Goal: Information Seeking & Learning: Learn about a topic

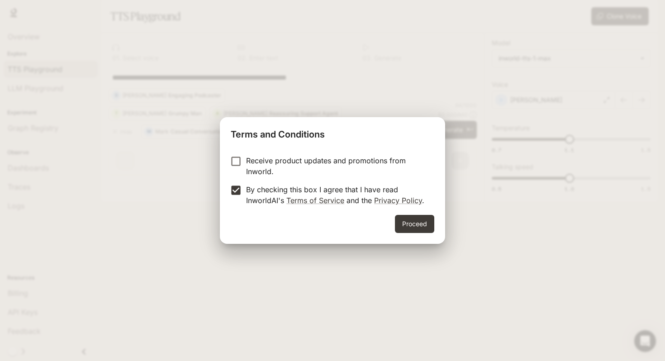
click at [420, 233] on div "Proceed" at bounding box center [332, 229] width 225 height 29
click at [417, 229] on button "Proceed" at bounding box center [414, 224] width 39 height 18
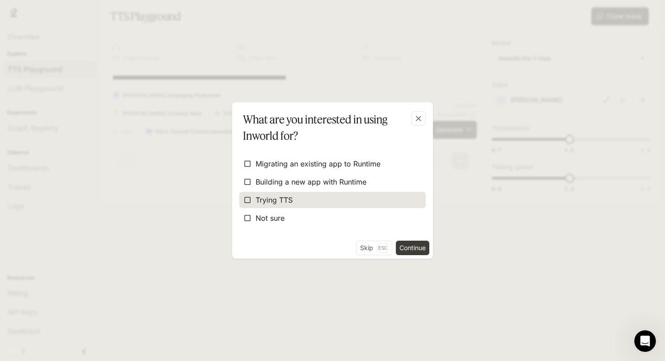
click at [309, 197] on label "Trying TTS" at bounding box center [332, 200] width 186 height 16
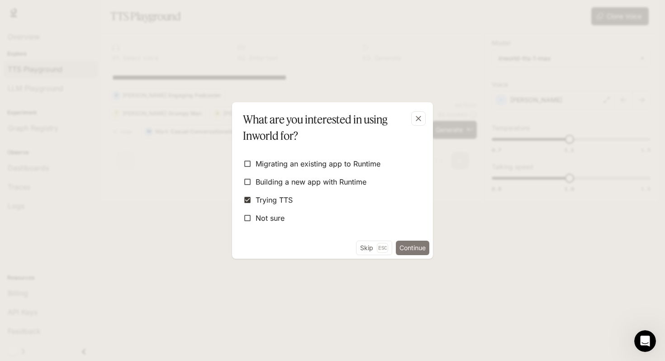
click at [408, 251] on button "Continue" at bounding box center [412, 248] width 33 height 14
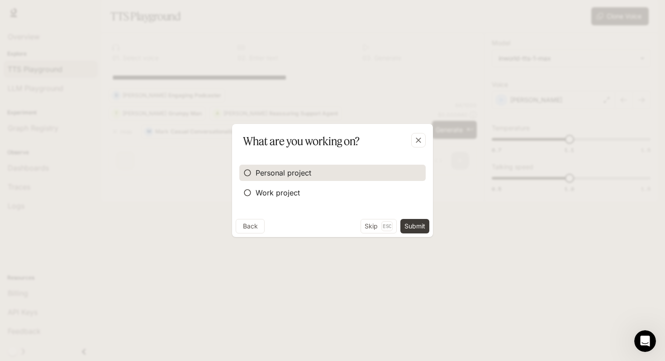
click at [280, 171] on span "Personal project" at bounding box center [284, 172] width 56 height 11
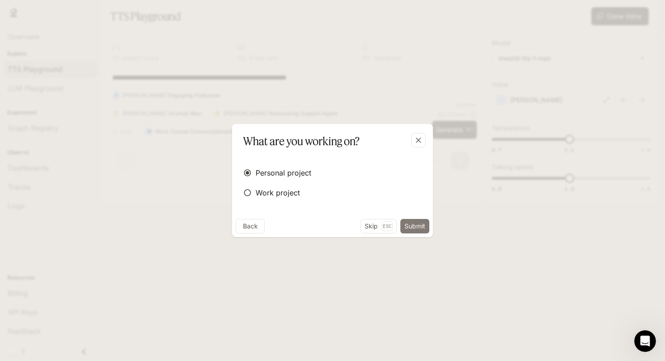
click at [412, 226] on button "Submit" at bounding box center [414, 226] width 29 height 14
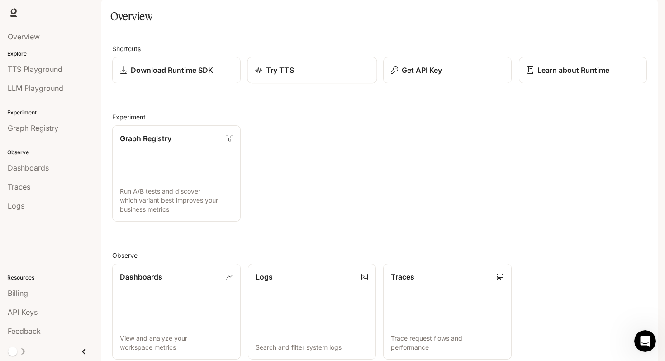
click at [309, 76] on div "Try TTS" at bounding box center [312, 70] width 114 height 11
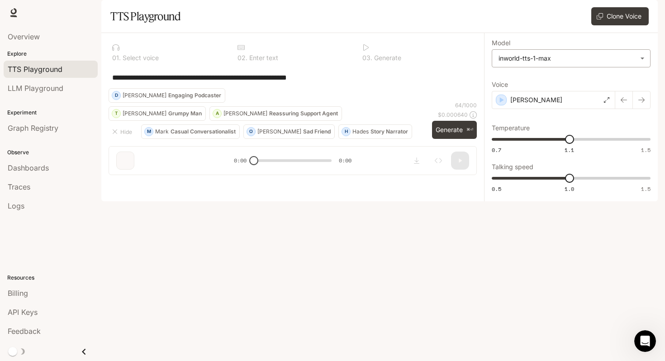
click at [529, 83] on body "**********" at bounding box center [332, 180] width 665 height 361
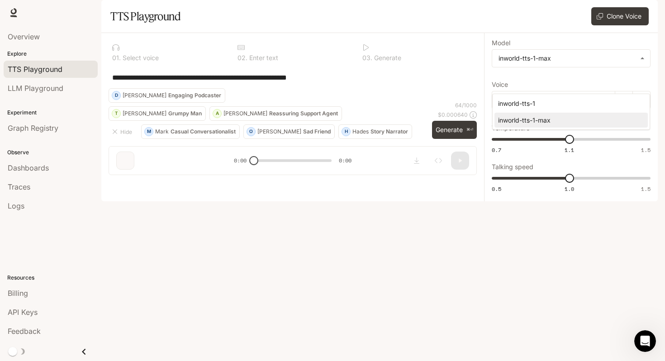
click at [531, 82] on div at bounding box center [332, 180] width 665 height 361
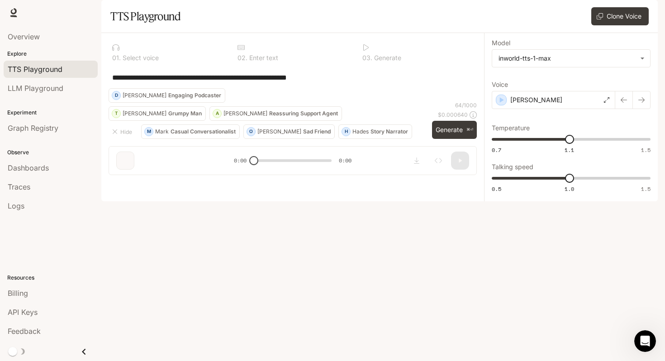
click at [63, 66] on div "TTS Playground" at bounding box center [51, 69] width 86 height 11
click at [38, 86] on span "LLM Playground" at bounding box center [36, 88] width 56 height 11
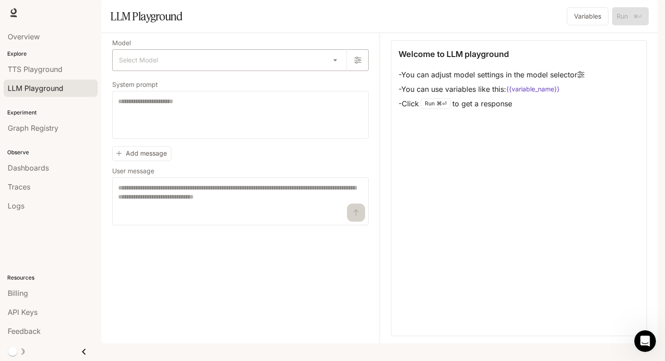
click at [189, 78] on body "Skip to main content Runtime Runtime Documentation Documentation Portal Overvie…" at bounding box center [332, 180] width 665 height 361
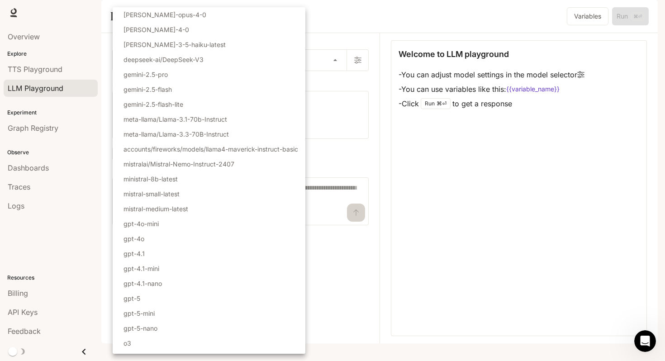
scroll to position [0, 0]
click at [364, 71] on div at bounding box center [332, 180] width 665 height 361
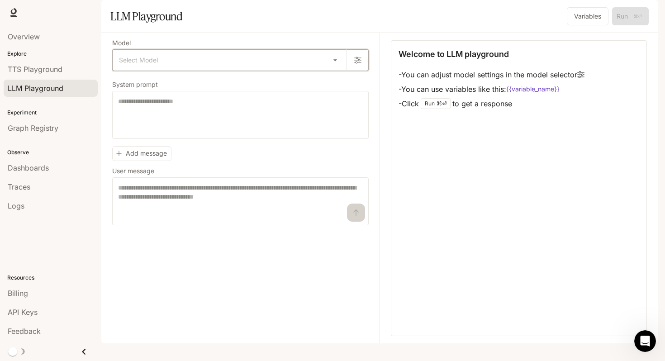
click at [363, 71] on button "button" at bounding box center [358, 60] width 22 height 22
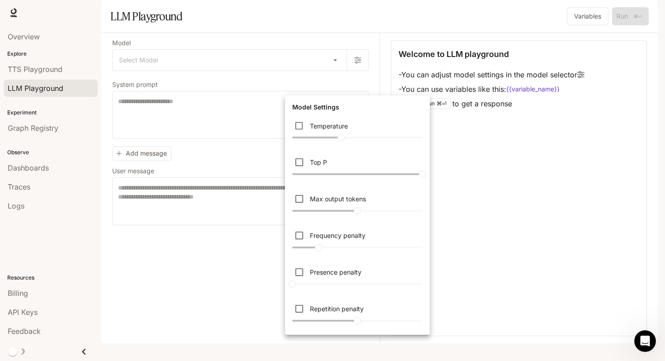
click at [358, 86] on div at bounding box center [332, 180] width 665 height 361
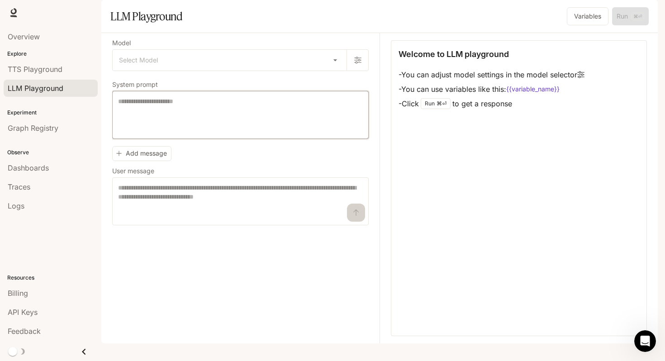
click at [188, 130] on textarea at bounding box center [240, 115] width 245 height 36
click at [152, 208] on textarea at bounding box center [240, 201] width 245 height 36
click at [36, 169] on span "Dashboards" at bounding box center [28, 167] width 41 height 11
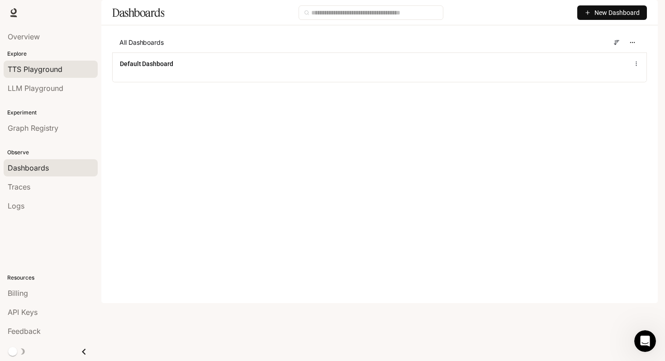
click at [46, 71] on span "TTS Playground" at bounding box center [35, 69] width 55 height 11
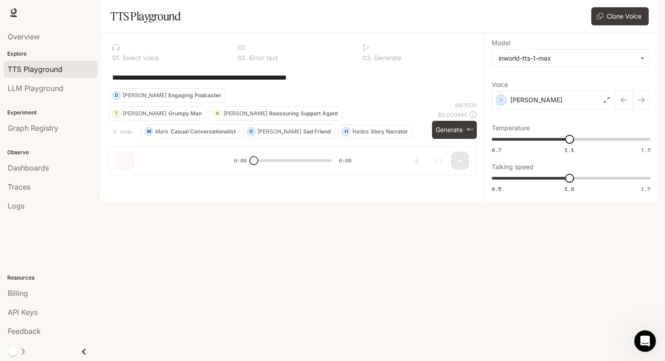
click at [571, 93] on div "**********" at bounding box center [571, 117] width 159 height 154
click at [551, 82] on body "**********" at bounding box center [332, 180] width 665 height 361
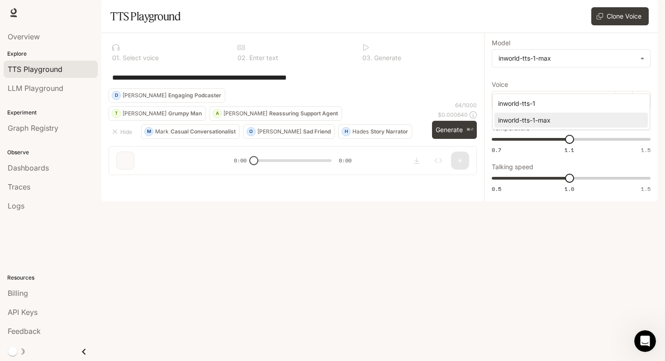
click at [551, 82] on div at bounding box center [332, 180] width 665 height 361
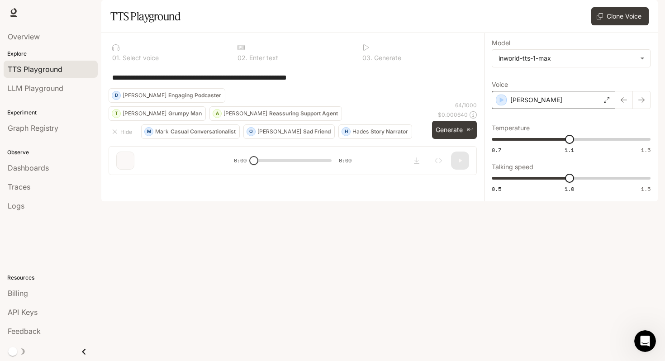
click at [532, 109] on div "[PERSON_NAME]" at bounding box center [554, 100] width 124 height 18
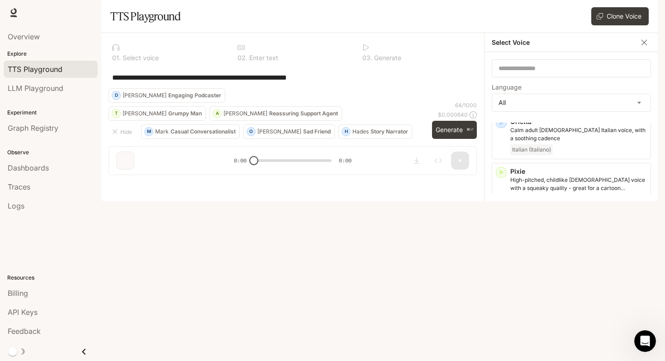
scroll to position [2074, 0]
click at [646, 47] on icon "button" at bounding box center [644, 42] width 9 height 9
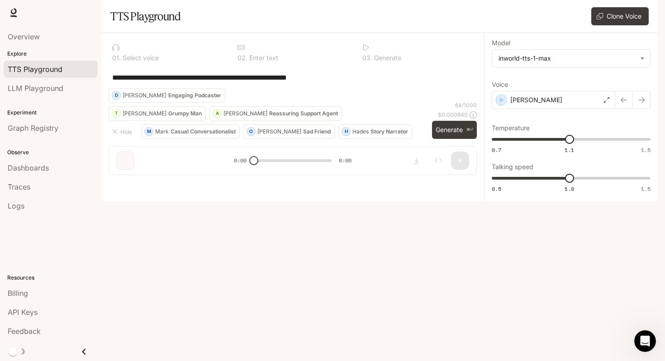
click at [280, 88] on div "**********" at bounding box center [293, 78] width 368 height 22
click at [246, 88] on div "**********" at bounding box center [293, 78] width 368 height 22
click at [445, 139] on button "Generate ⌘⏎" at bounding box center [454, 130] width 45 height 19
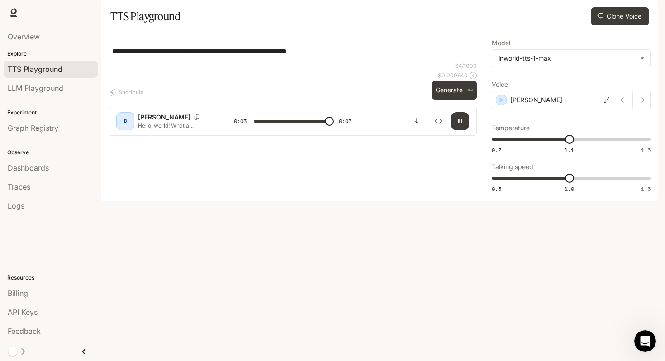
type input "*"
click at [608, 14] on span "Documentation" at bounding box center [603, 12] width 45 height 11
